Goal: Information Seeking & Learning: Learn about a topic

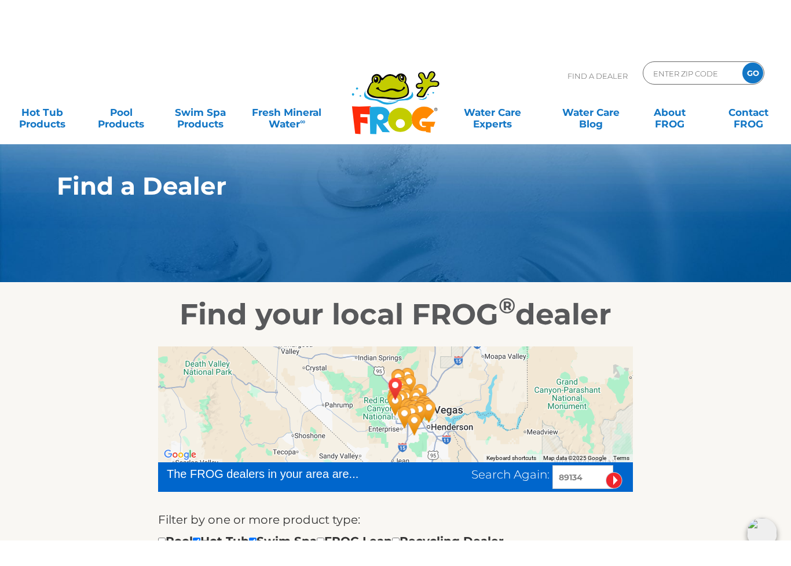
scroll to position [2, 0]
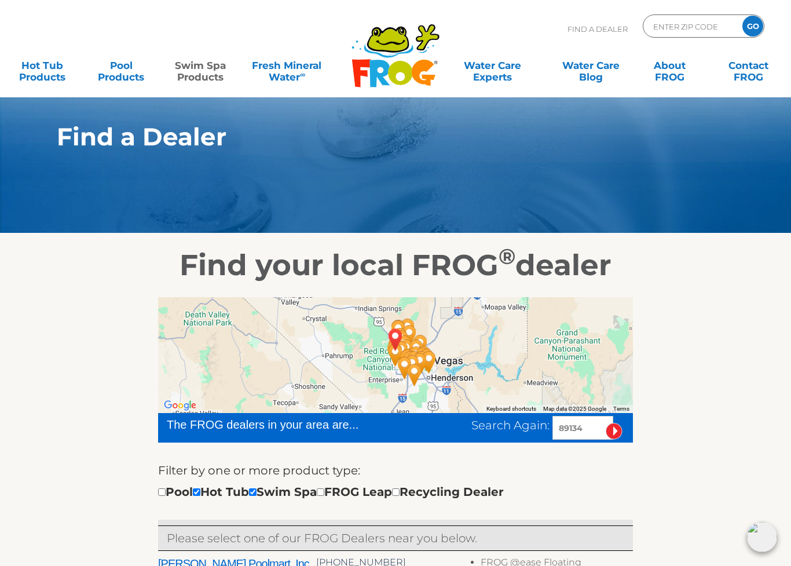
click at [206, 68] on link "Swim Spa Products" at bounding box center [200, 65] width 61 height 23
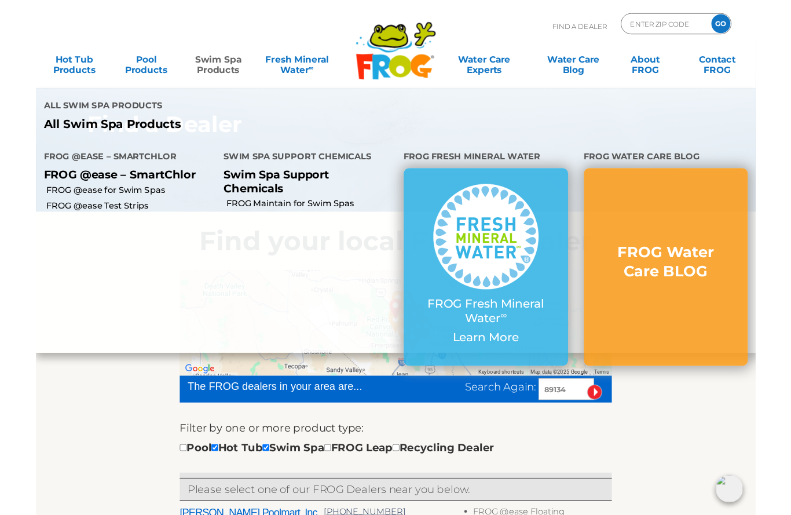
scroll to position [0, 0]
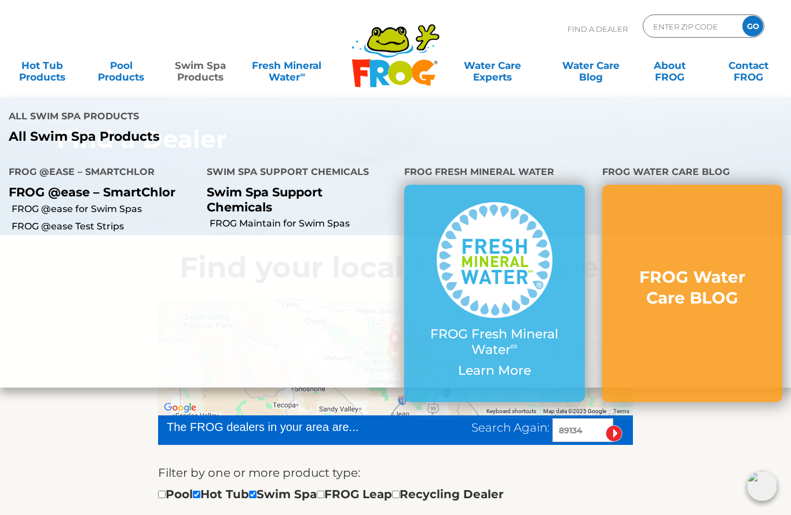
click at [262, 199] on p "Swim Spa Support Chemicals" at bounding box center [297, 199] width 181 height 29
click at [336, 219] on link "FROG Maintain for Swim Spas" at bounding box center [303, 223] width 187 height 13
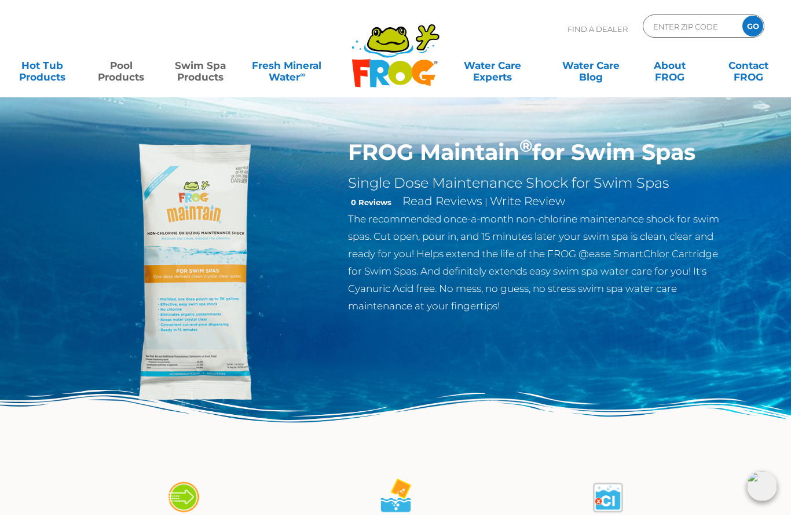
click at [133, 70] on link "Pool Products" at bounding box center [120, 65] width 61 height 23
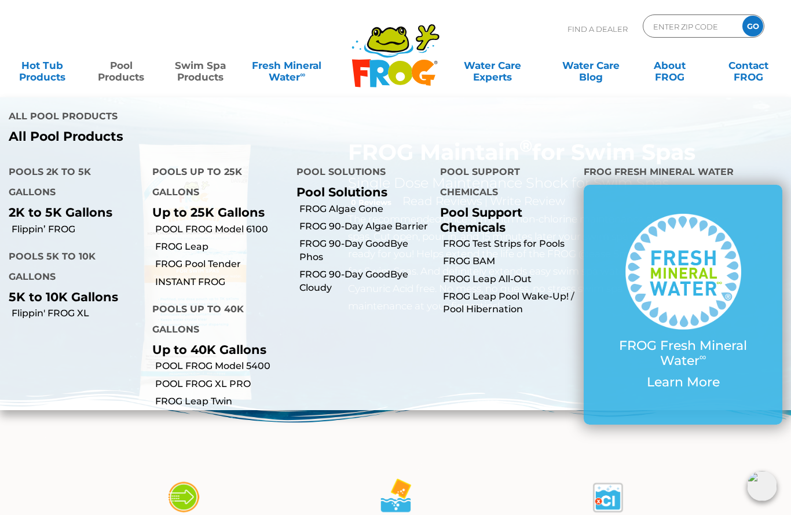
click at [689, 172] on h4 "FROG Fresh Mineral Water" at bounding box center [683, 173] width 199 height 23
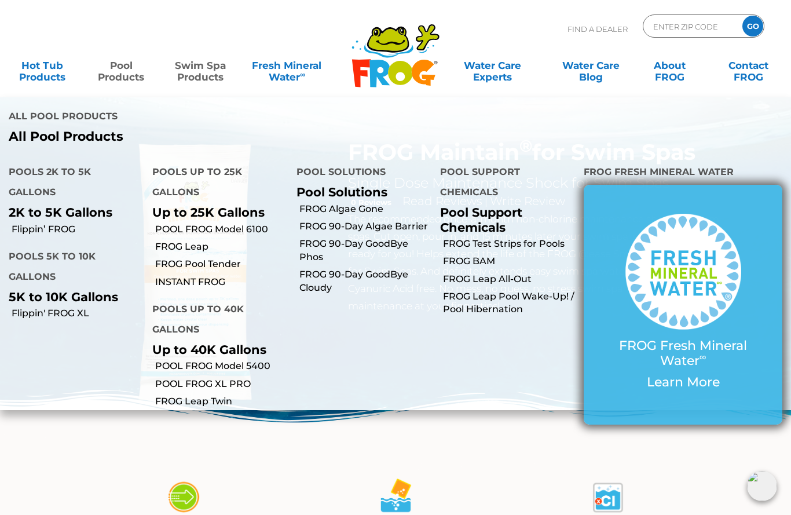
click at [717, 286] on img at bounding box center [684, 272] width 116 height 116
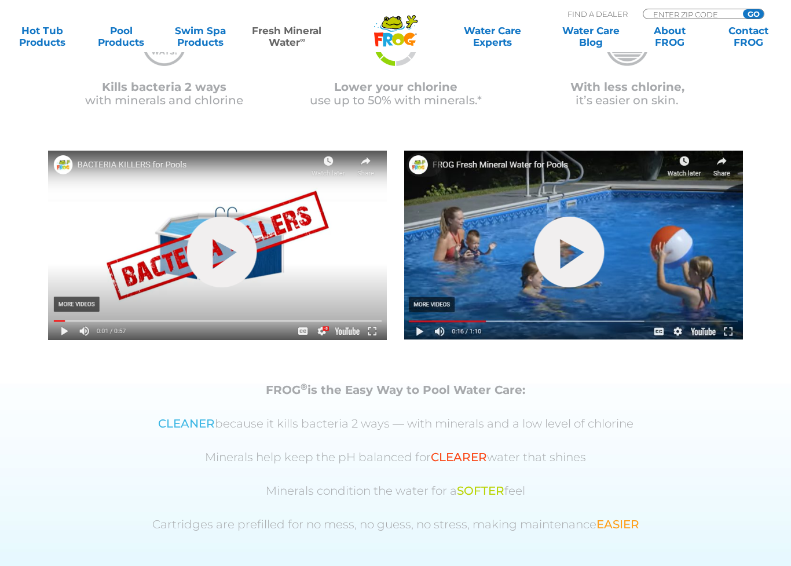
scroll to position [340, 0]
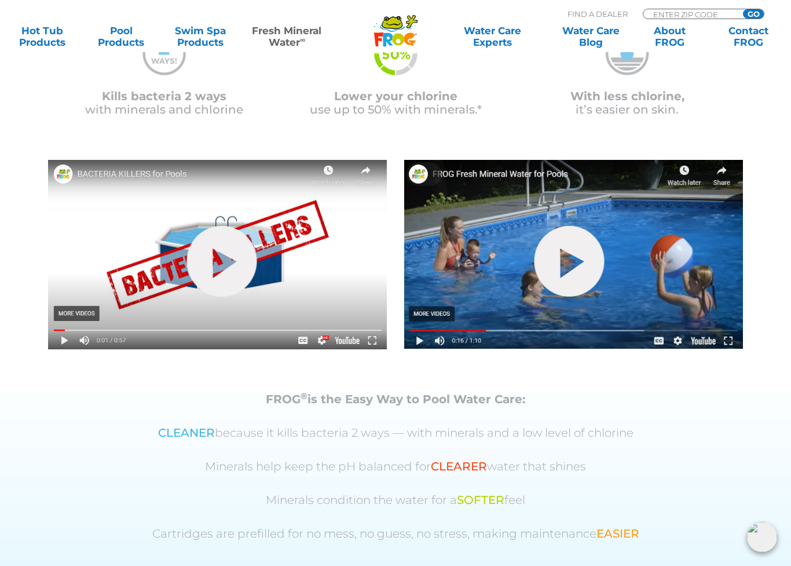
click at [732, 341] on img at bounding box center [573, 254] width 339 height 189
click at [576, 263] on link "hide-me" at bounding box center [570, 261] width 70 height 71
